Goal: Task Accomplishment & Management: Manage account settings

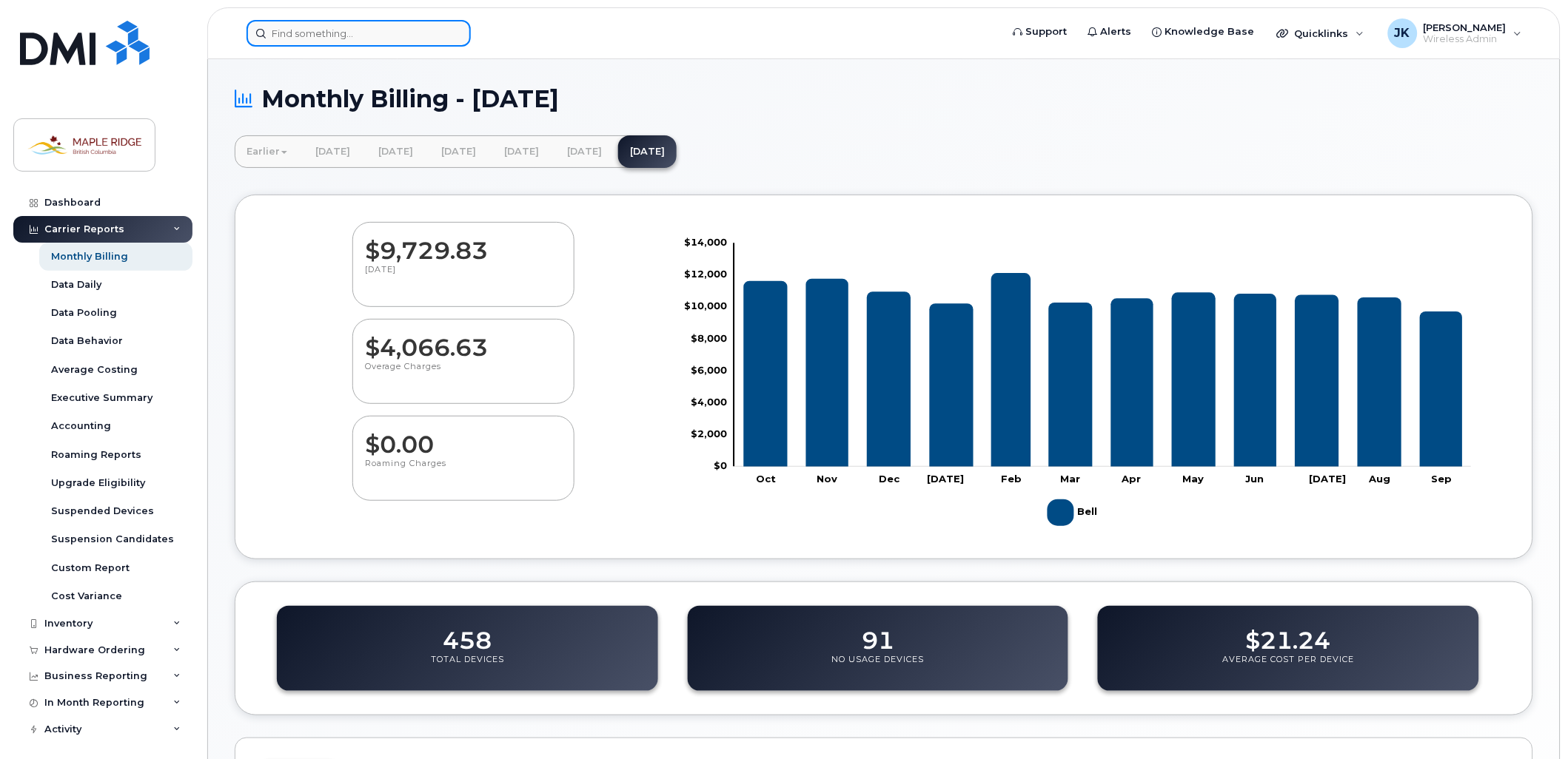
click at [366, 28] on input at bounding box center [359, 33] width 224 height 27
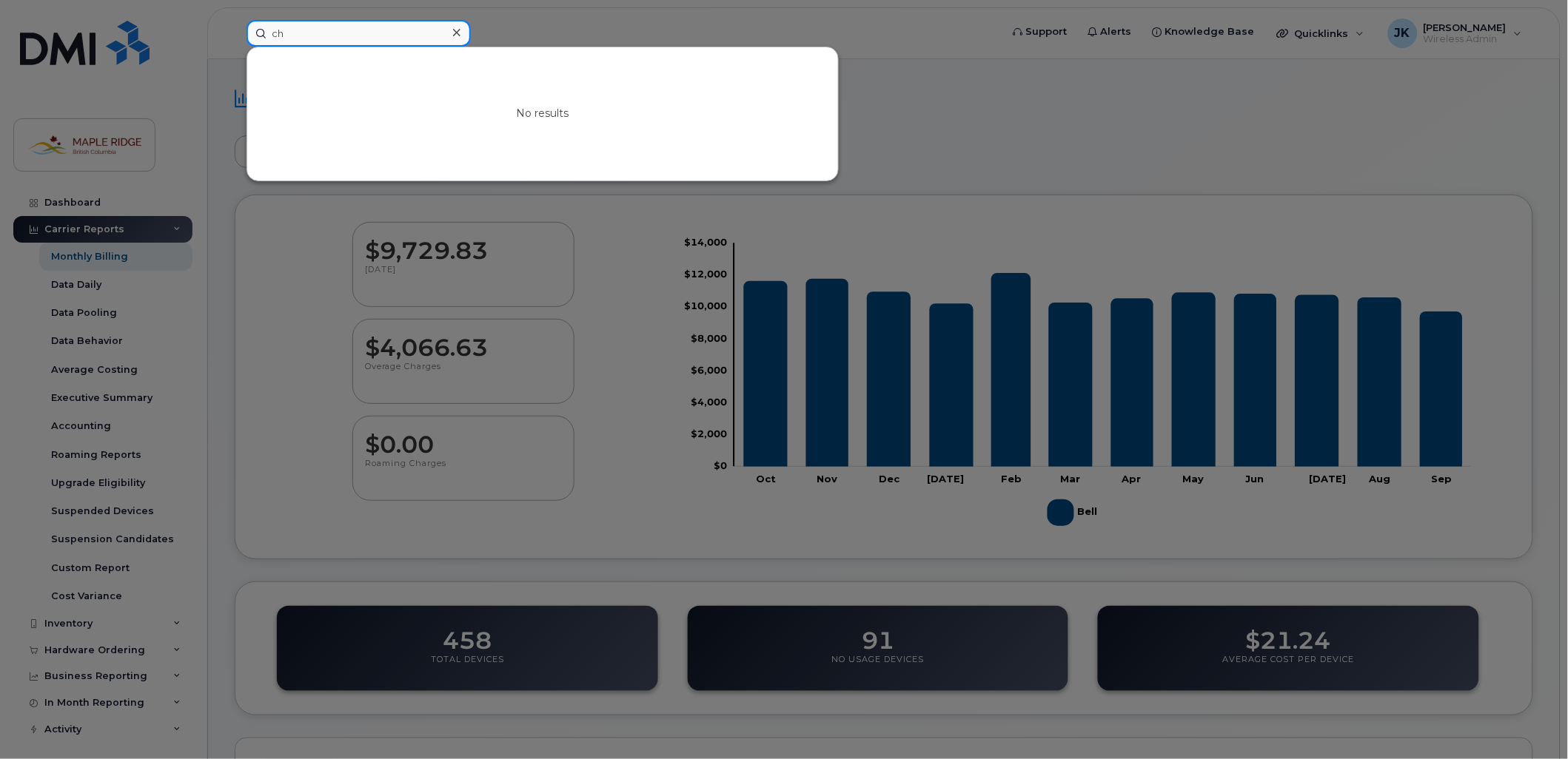
type input "c"
click at [306, 32] on input at bounding box center [359, 33] width 224 height 27
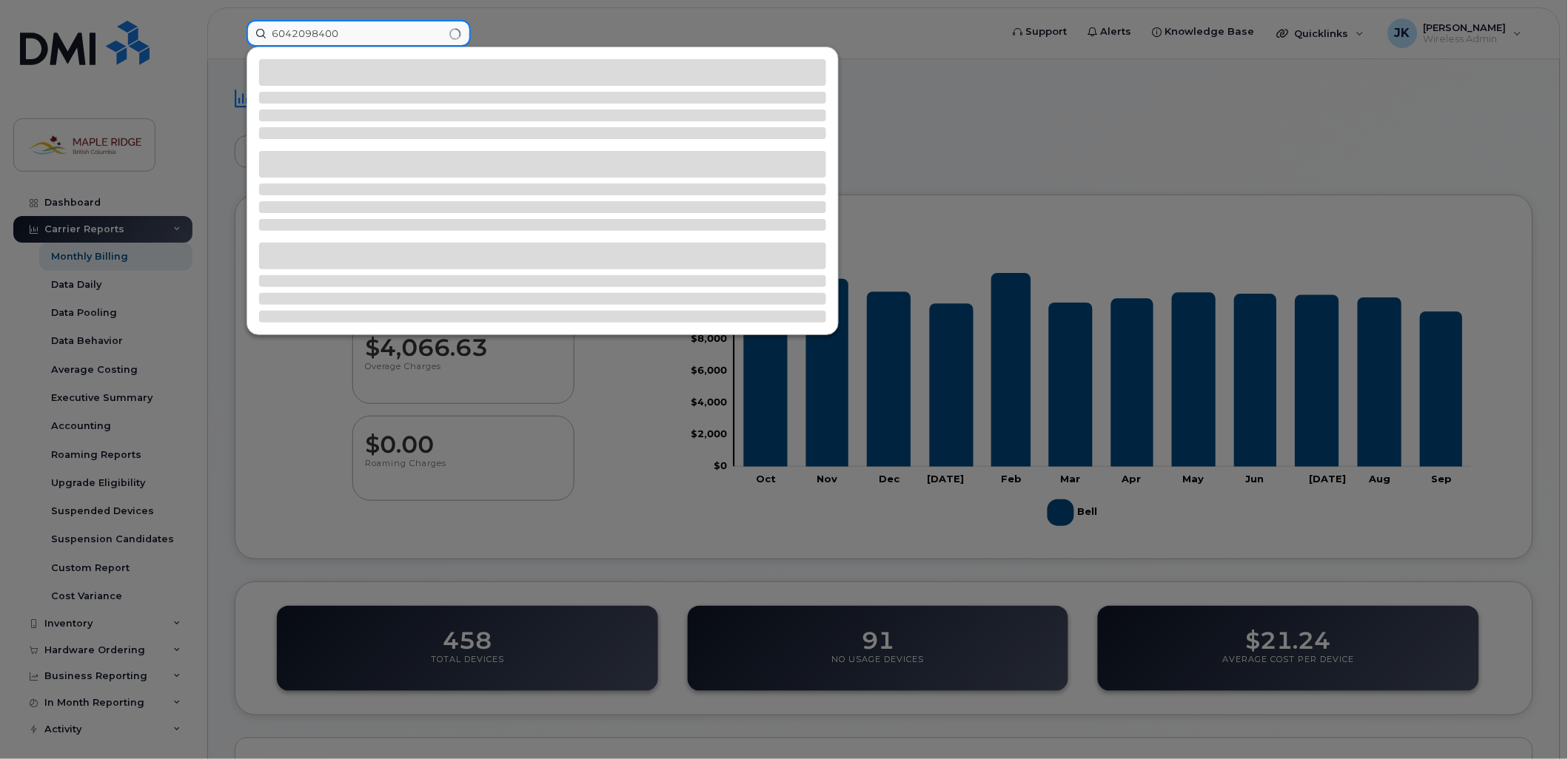
type input "6042098400"
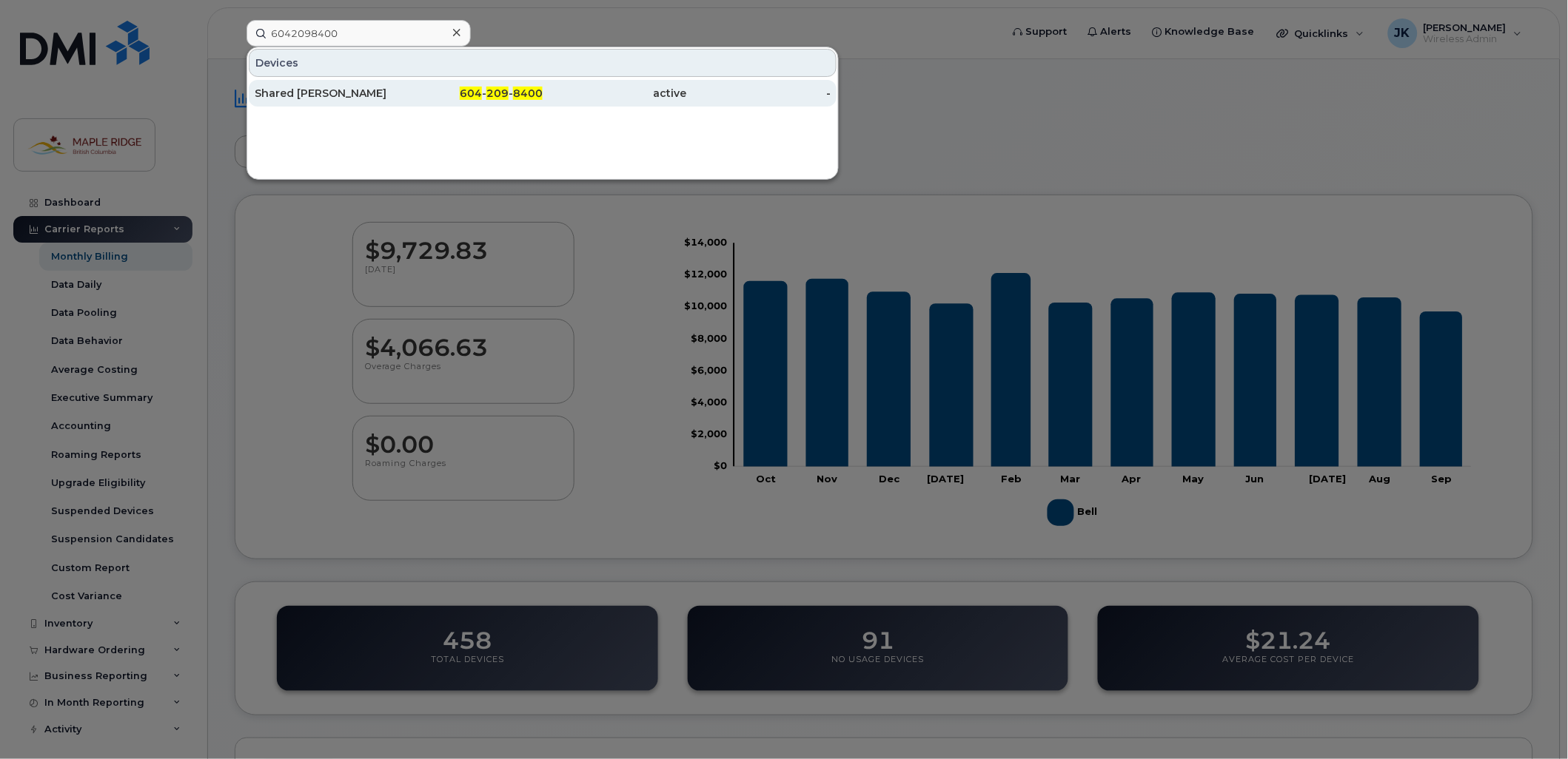
click at [326, 96] on div "Shared [PERSON_NAME]" at bounding box center [327, 93] width 144 height 15
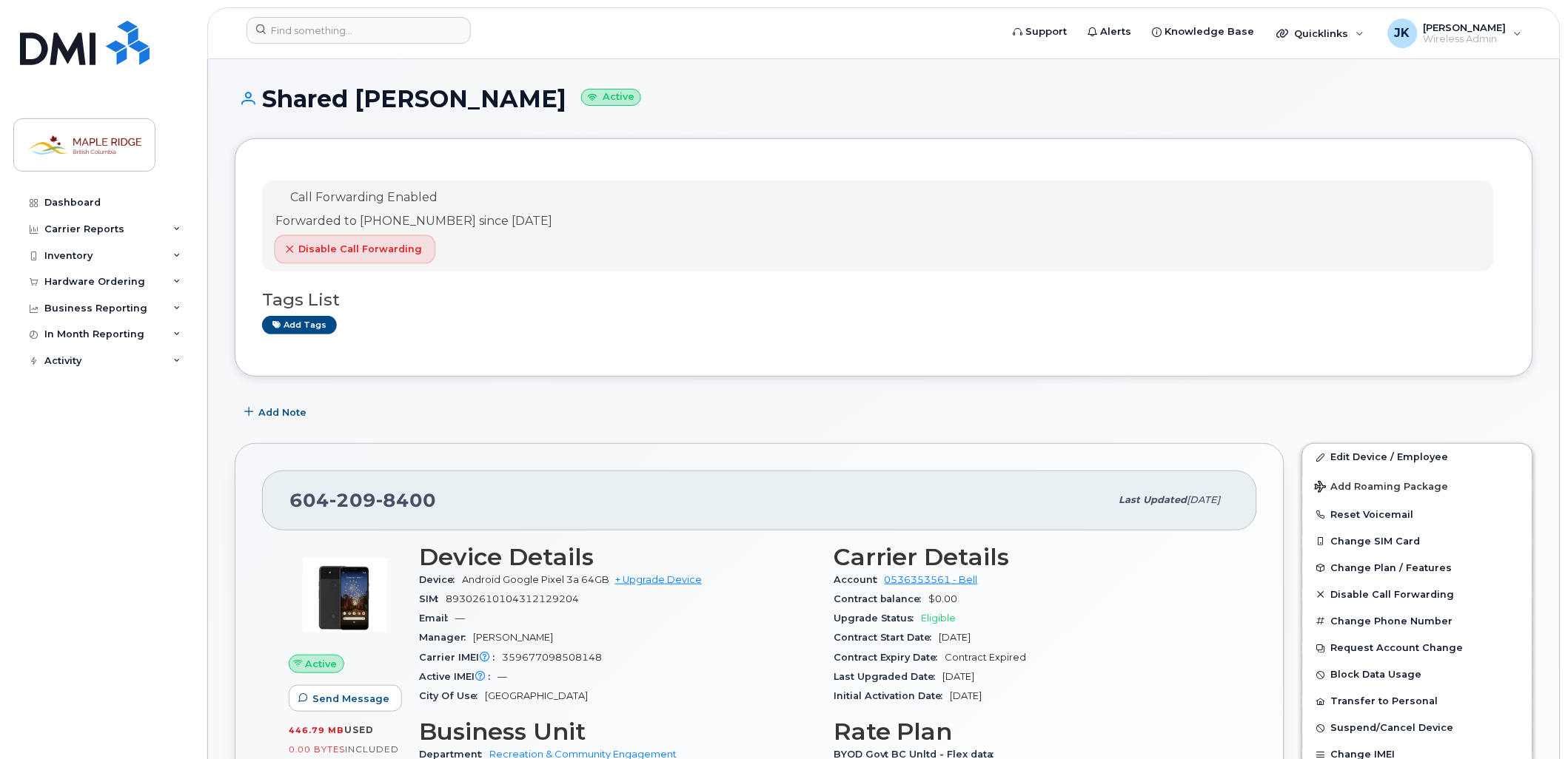
click at [294, 246] on span "button" at bounding box center [289, 249] width 13 height 13
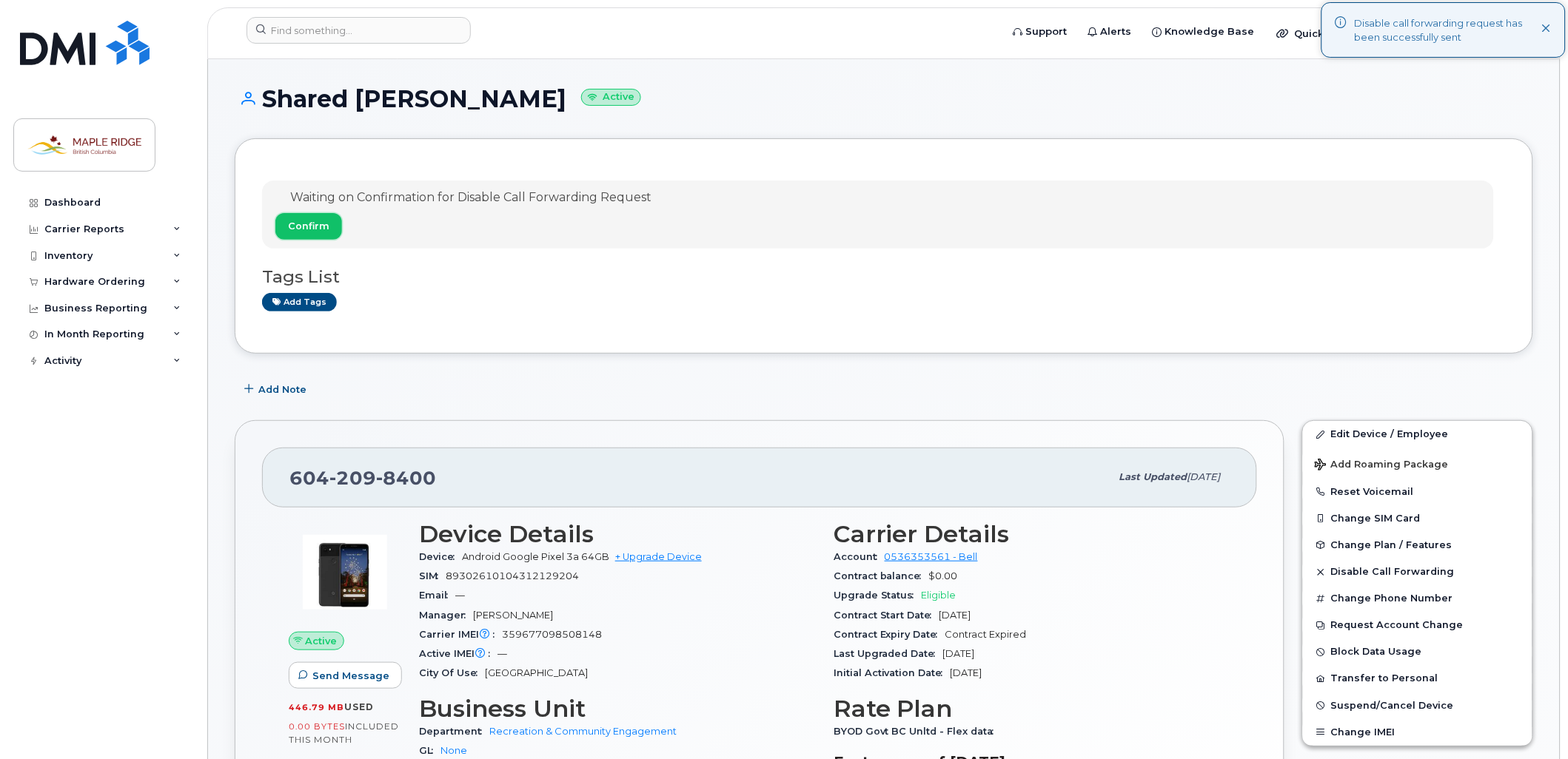
click at [328, 235] on button "Confirm" at bounding box center [309, 226] width 67 height 27
